Goal: Check status

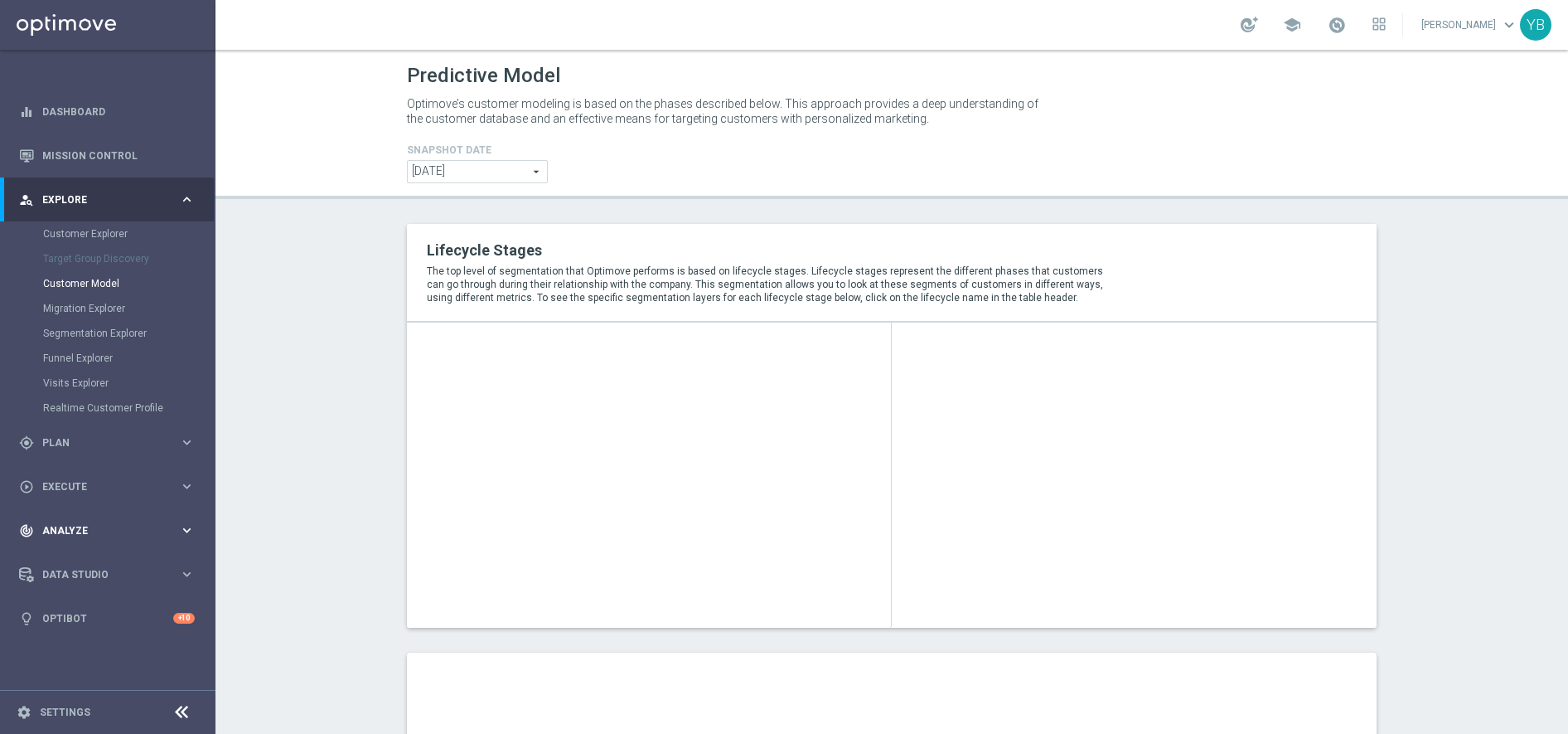
click at [187, 530] on icon "keyboard_arrow_right" at bounding box center [186, 530] width 16 height 16
click at [189, 489] on icon "keyboard_arrow_right" at bounding box center [186, 490] width 16 height 16
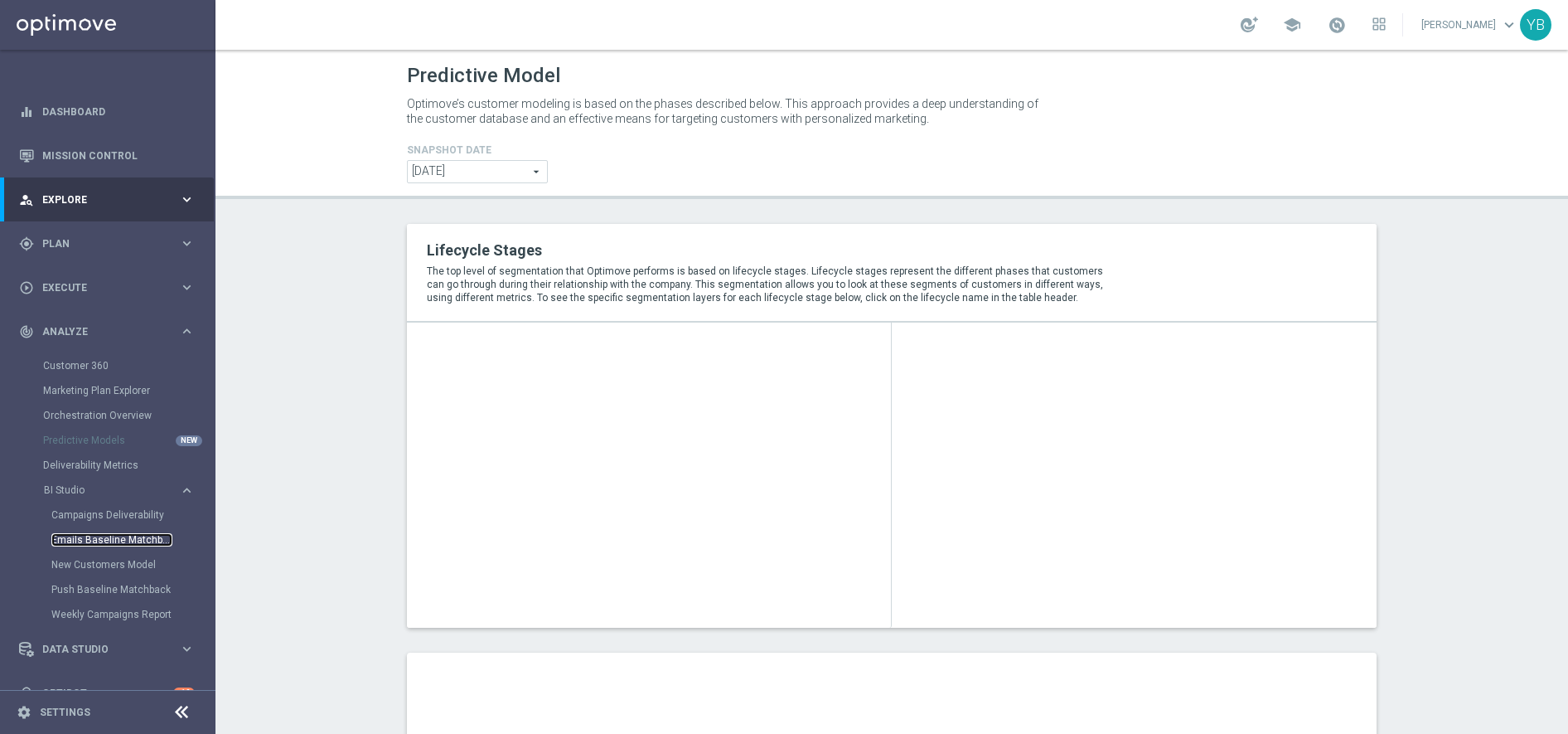
click at [122, 543] on link "Emails Baseline Matchback" at bounding box center [111, 540] width 121 height 13
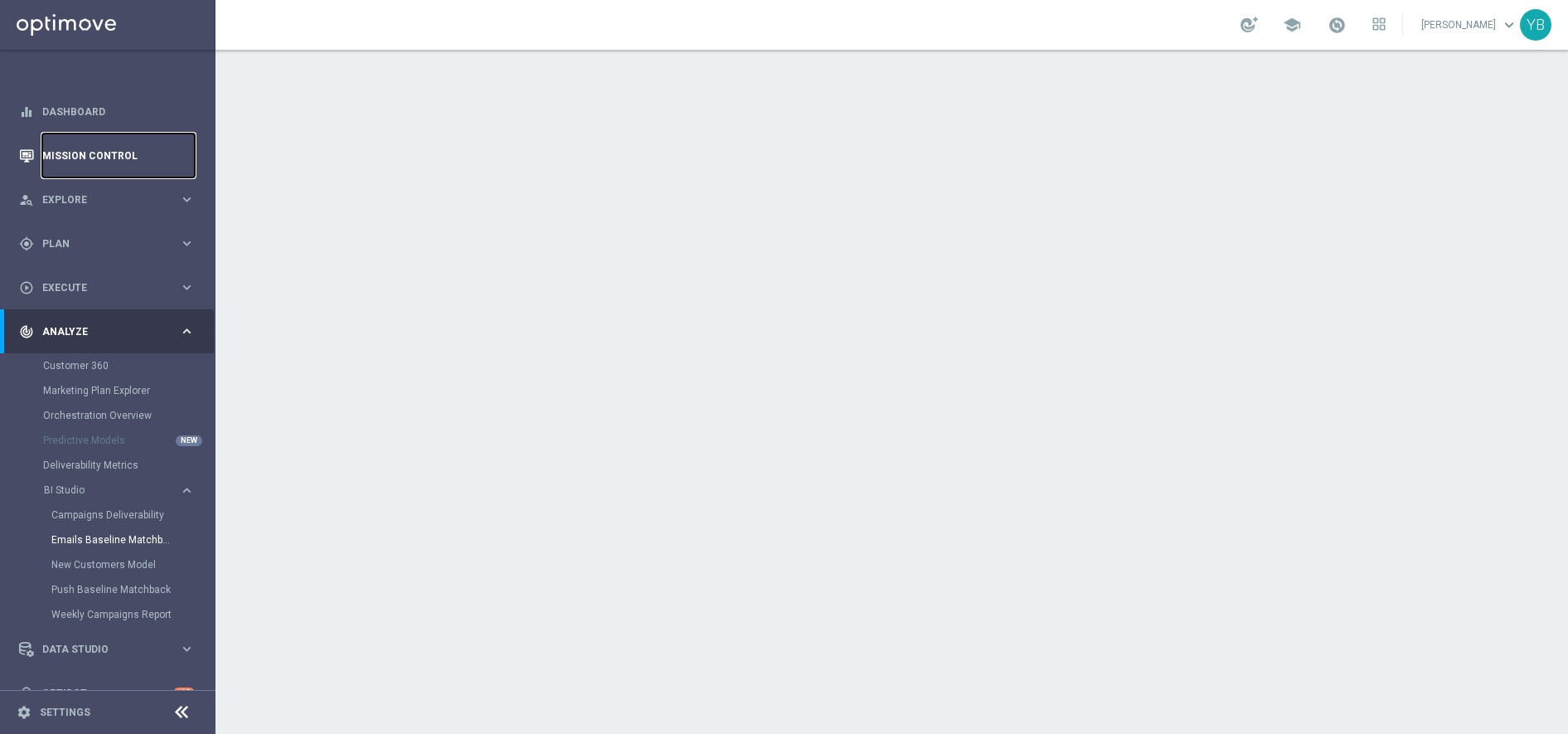
click at [100, 154] on link "Mission Control" at bounding box center [118, 155] width 152 height 44
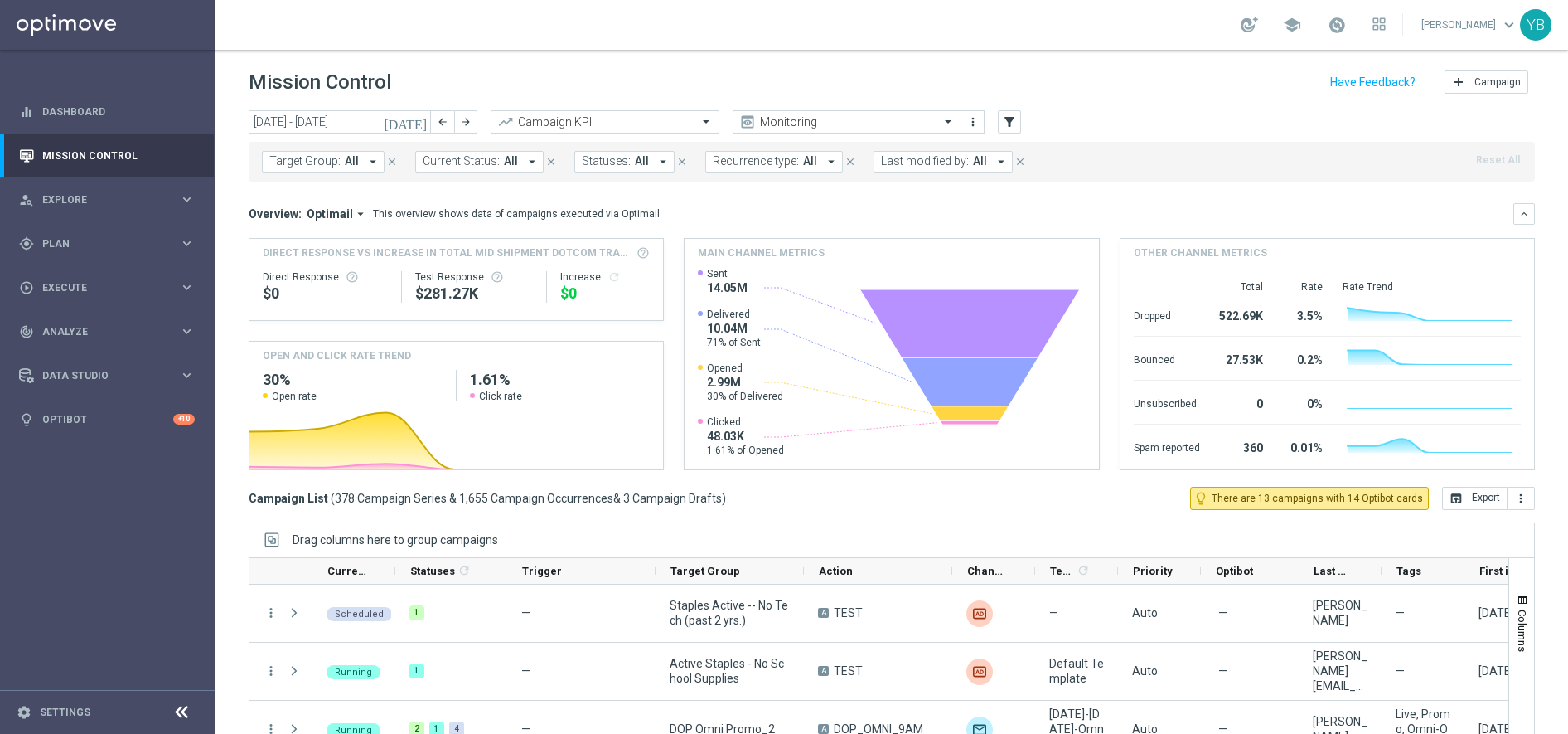
click at [422, 120] on icon "[DATE]" at bounding box center [406, 122] width 45 height 15
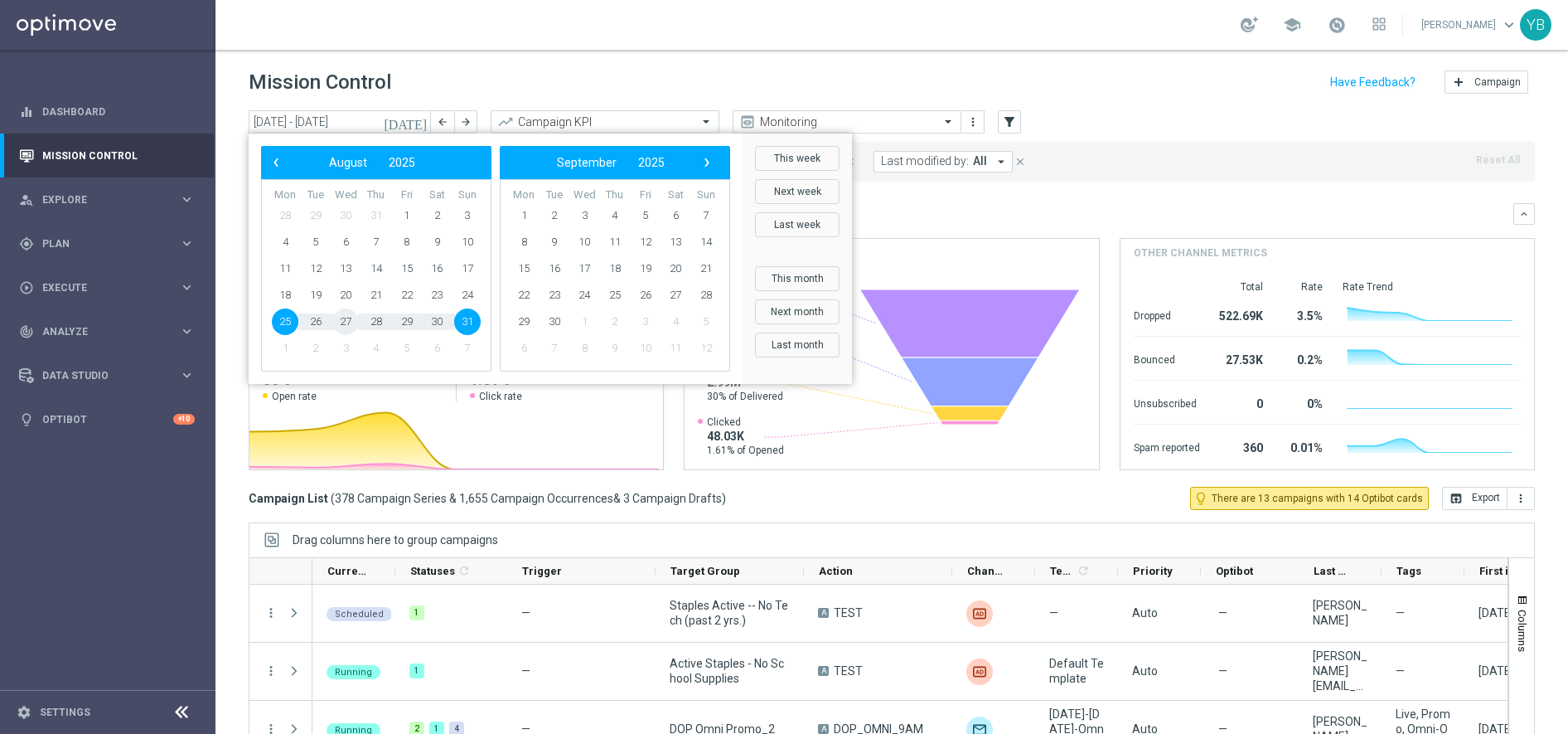
click at [339, 324] on span "27" at bounding box center [345, 322] width 27 height 27
type input "[DATE] - [DATE]"
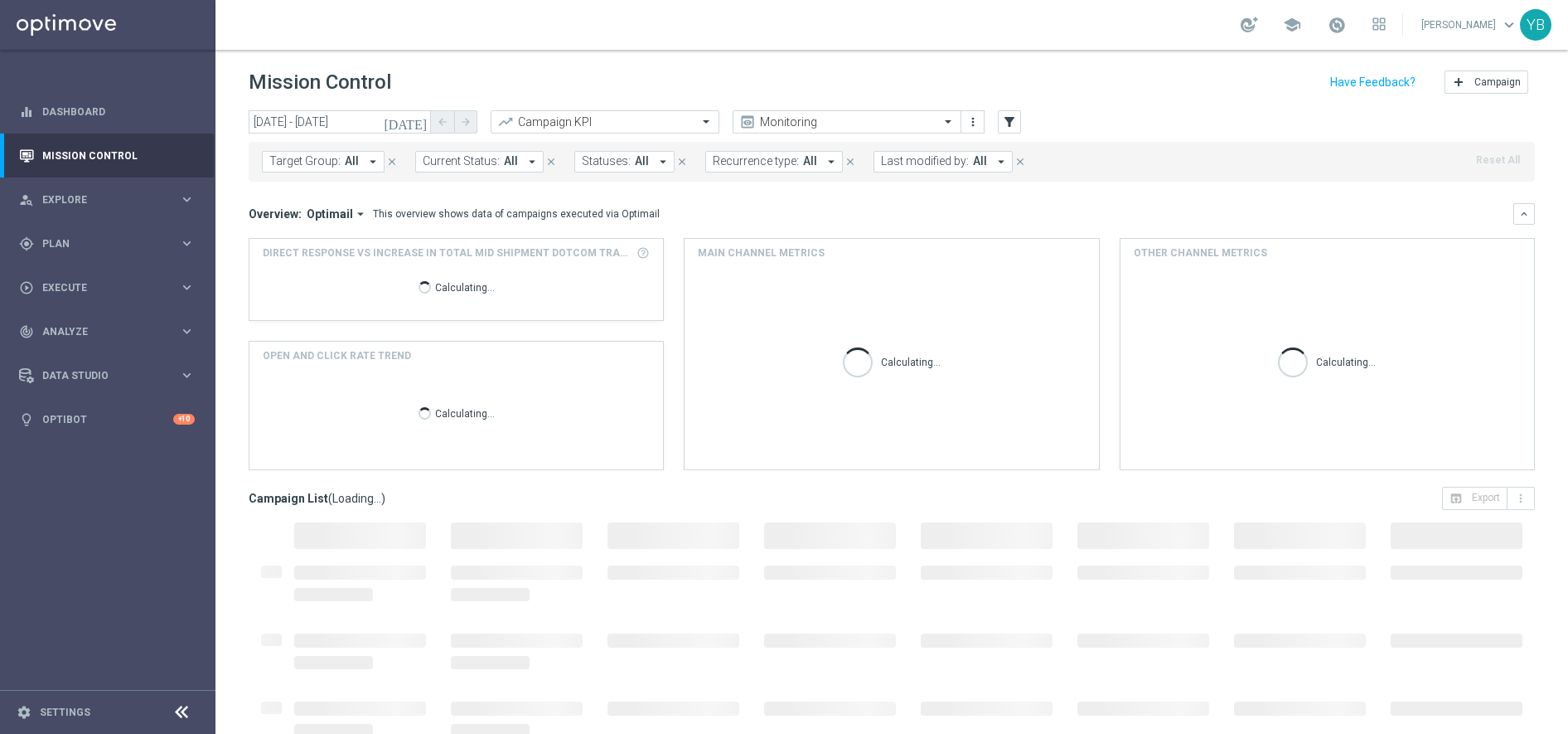
click at [359, 216] on icon "arrow_drop_down" at bounding box center [360, 214] width 15 height 15
click at [314, 235] on div "Analysis" at bounding box center [323, 240] width 100 height 23
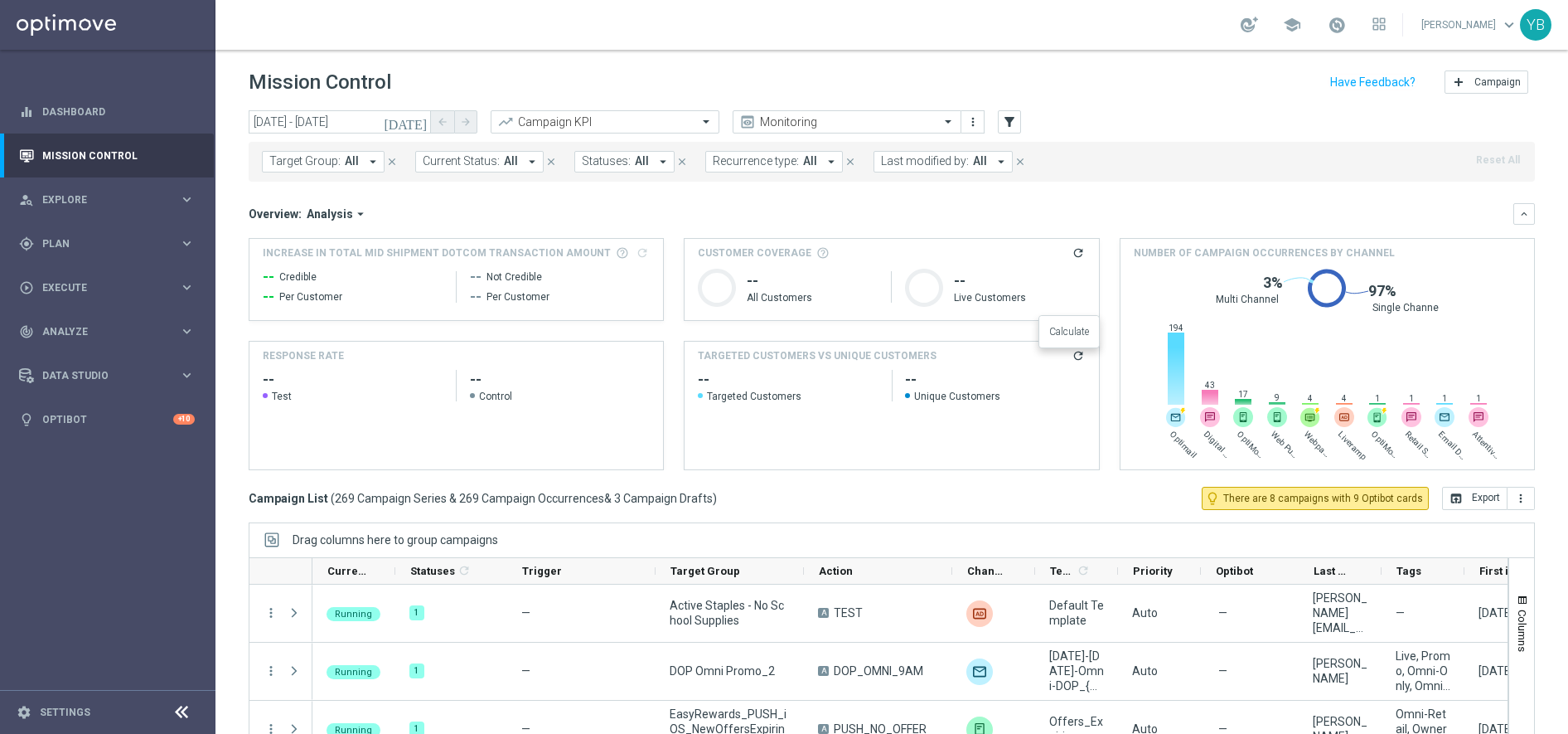
click at [1071, 360] on icon "refresh" at bounding box center [1078, 355] width 13 height 13
